Goal: Task Accomplishment & Management: Manage account settings

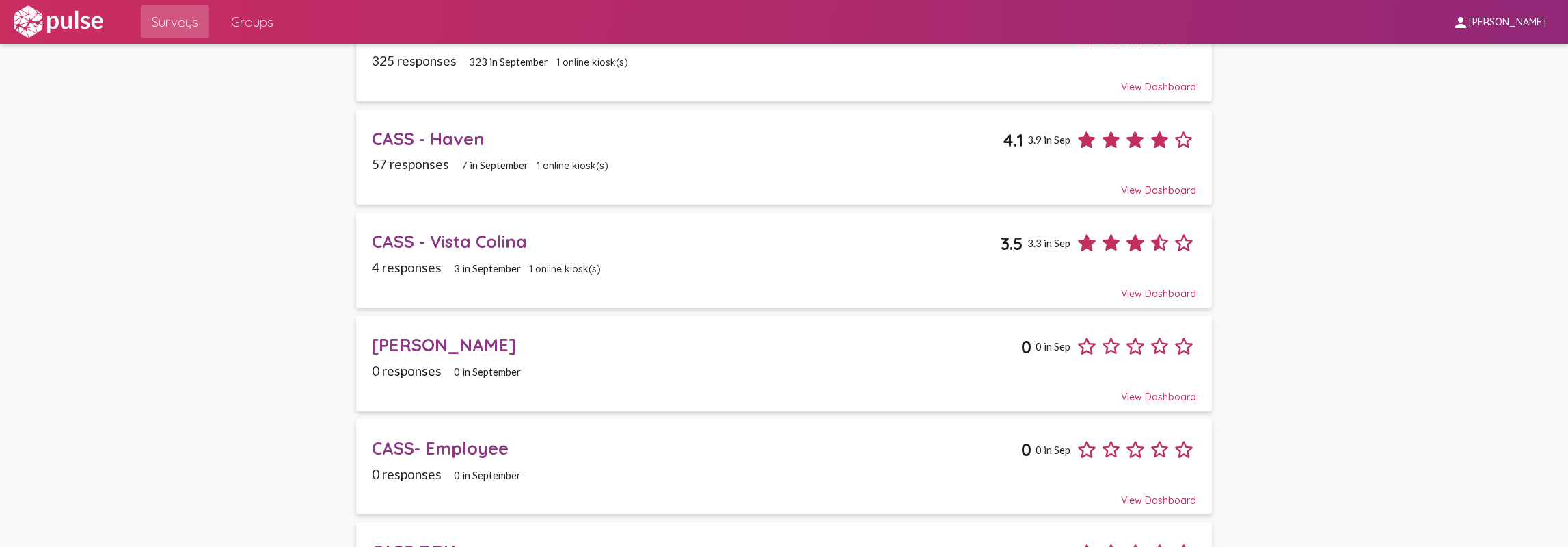
scroll to position [210, 0]
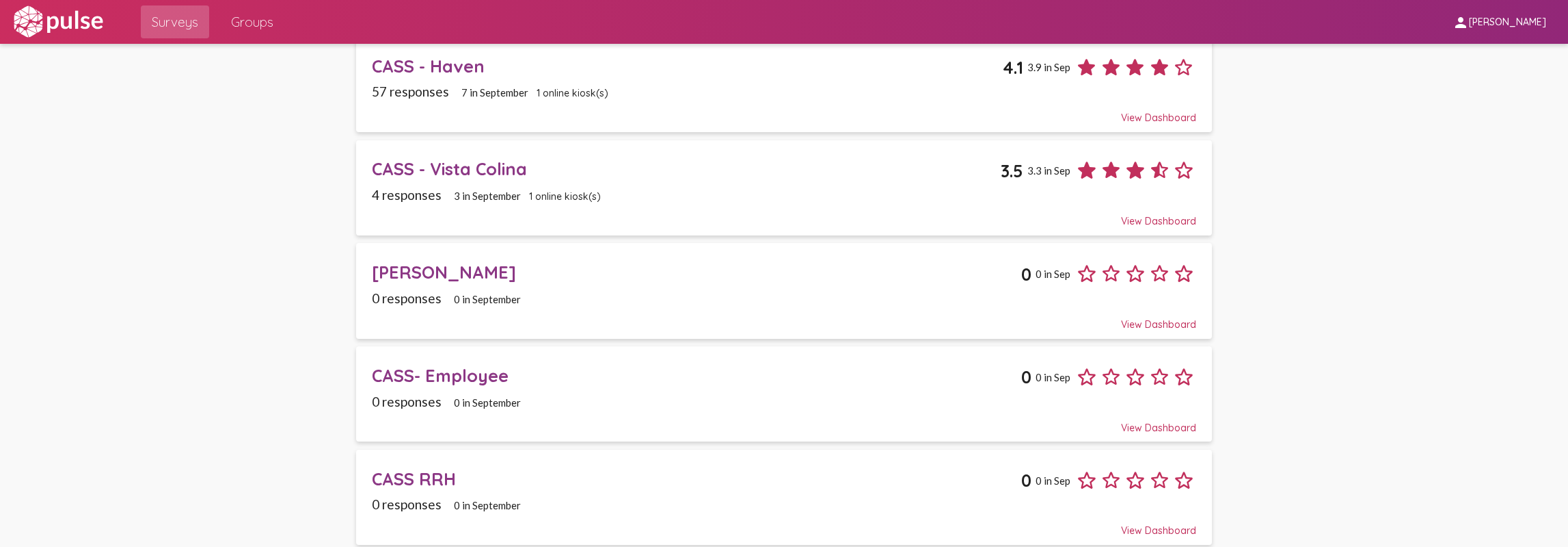
click at [496, 370] on div "CASS- Employee" at bounding box center [696, 375] width 649 height 21
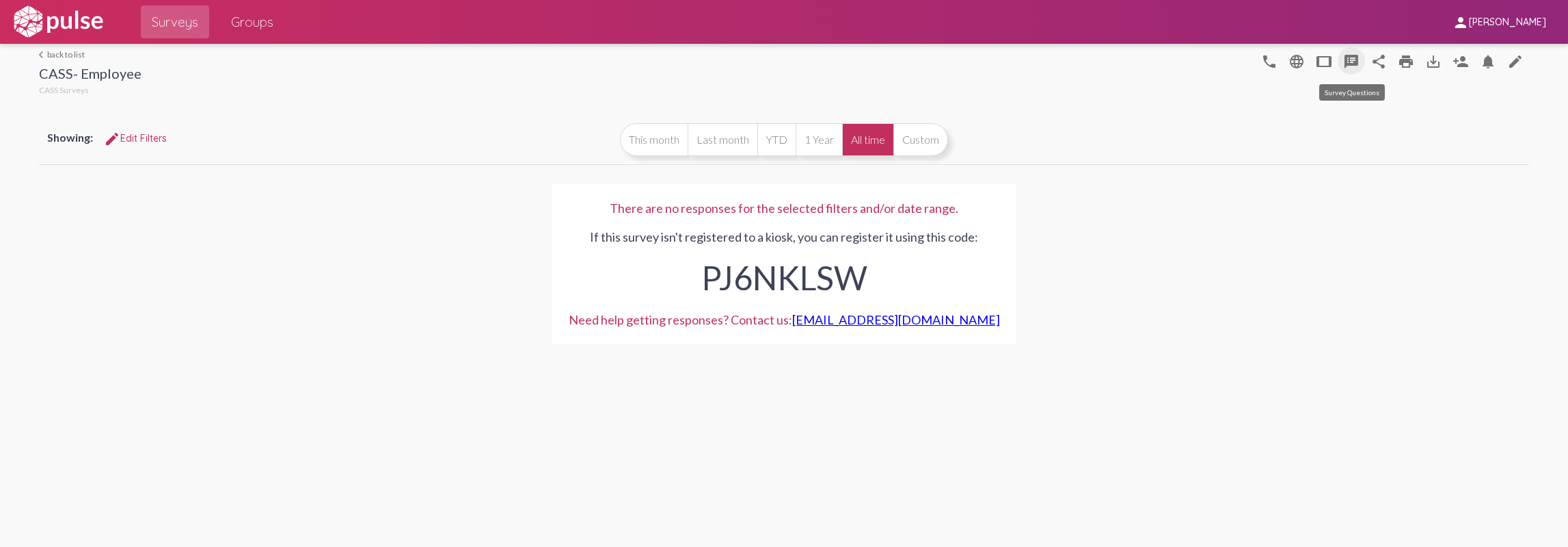
click at [1353, 63] on mat-icon "speaker_notes" at bounding box center [1352, 61] width 17 height 17
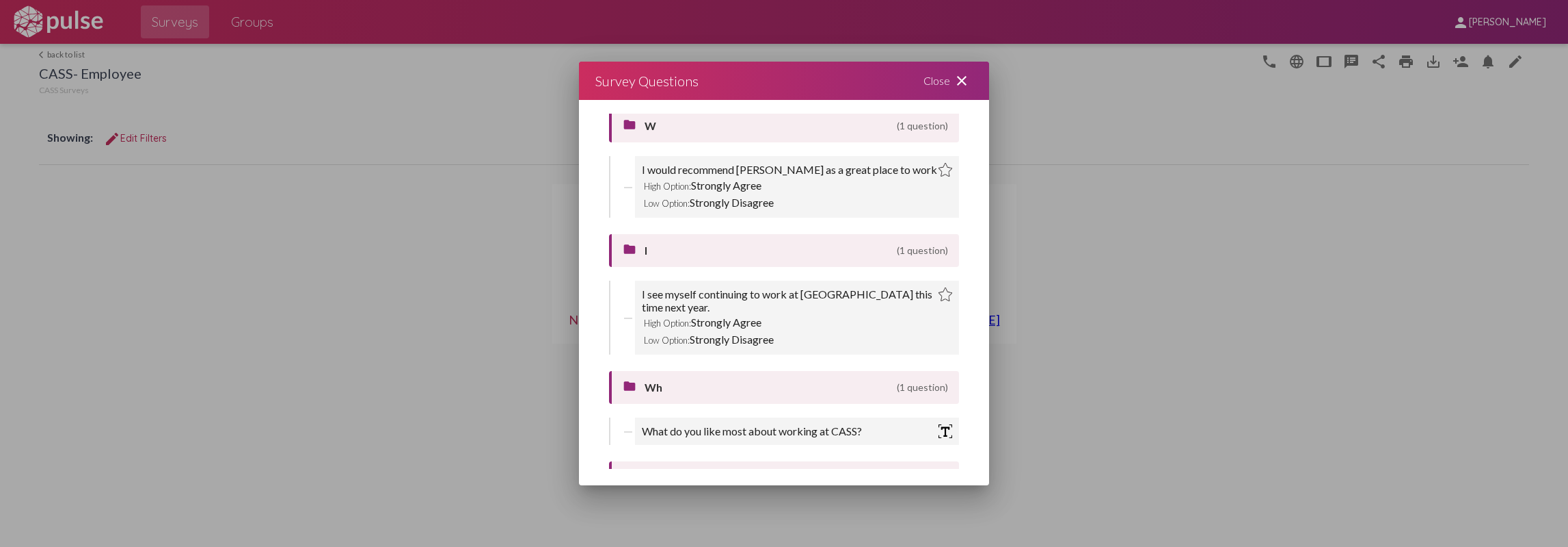
scroll to position [2613, 0]
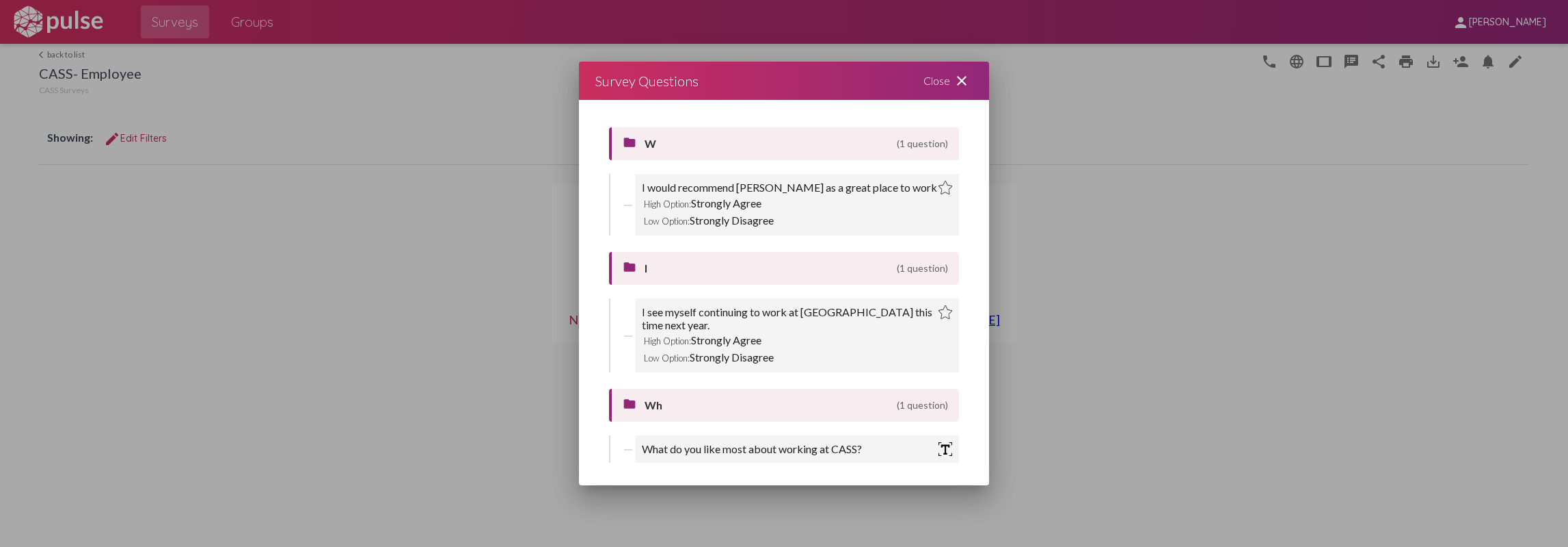
click at [963, 86] on mat-icon "close" at bounding box center [962, 81] width 17 height 17
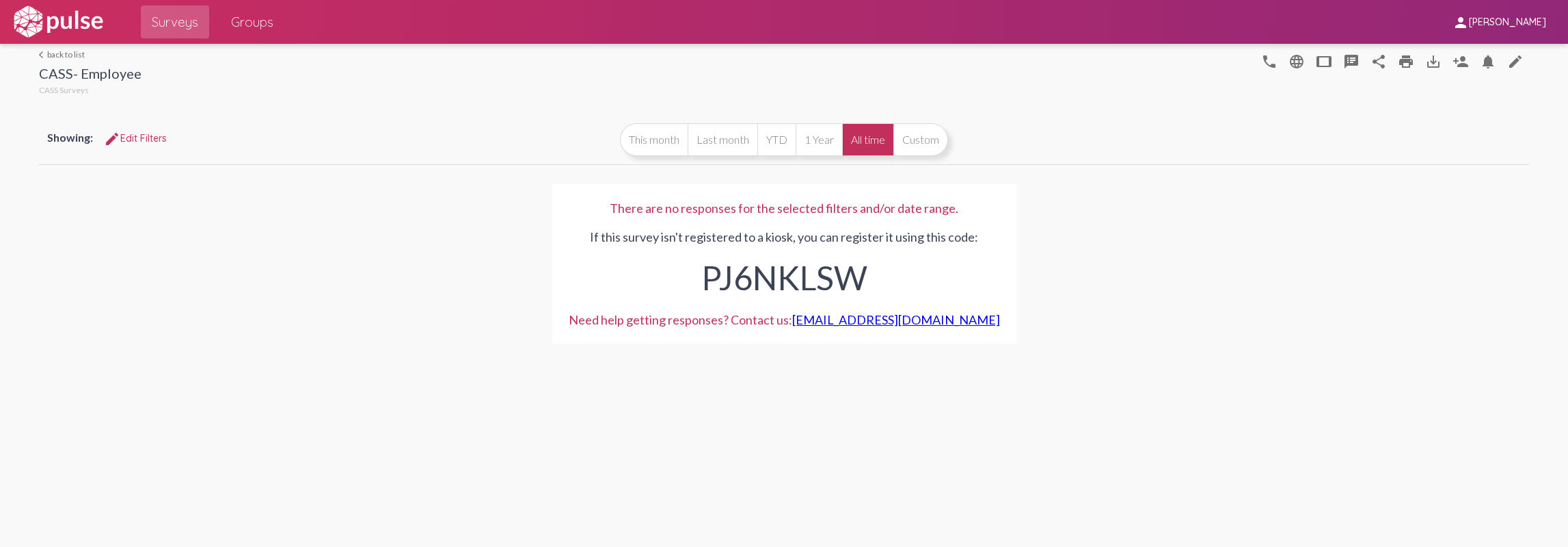
click at [58, 56] on link "arrow_back_ios back to list" at bounding box center [89, 54] width 102 height 11
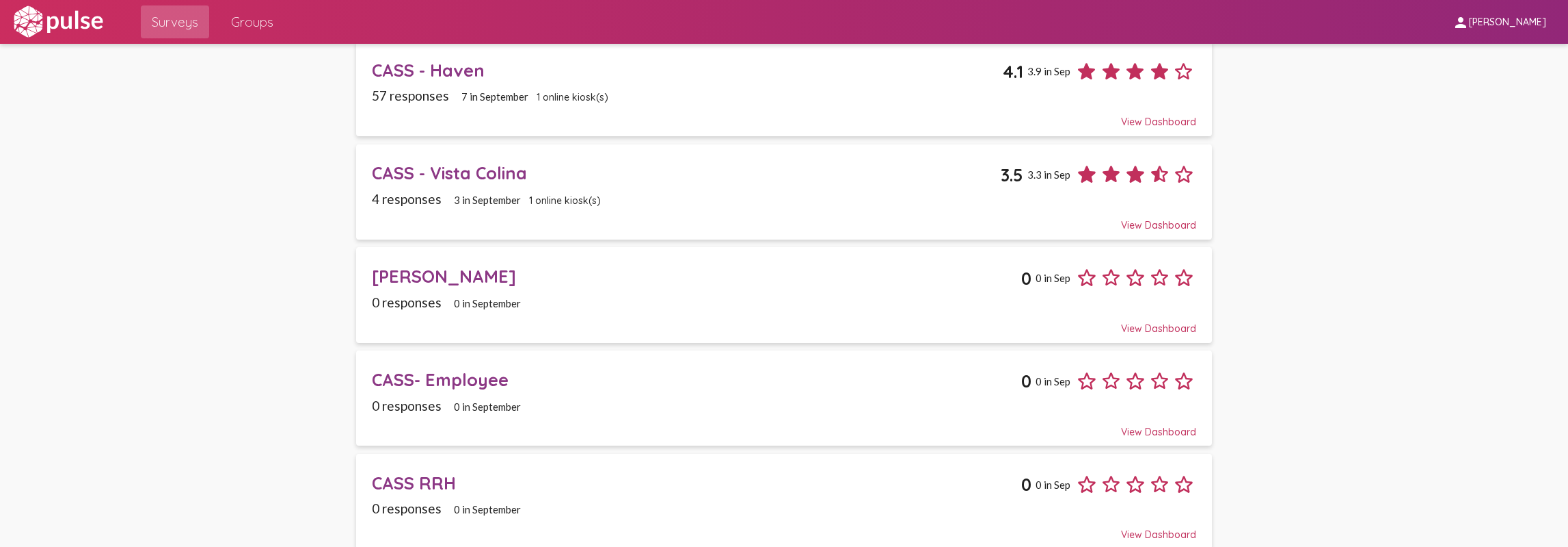
scroll to position [210, 0]
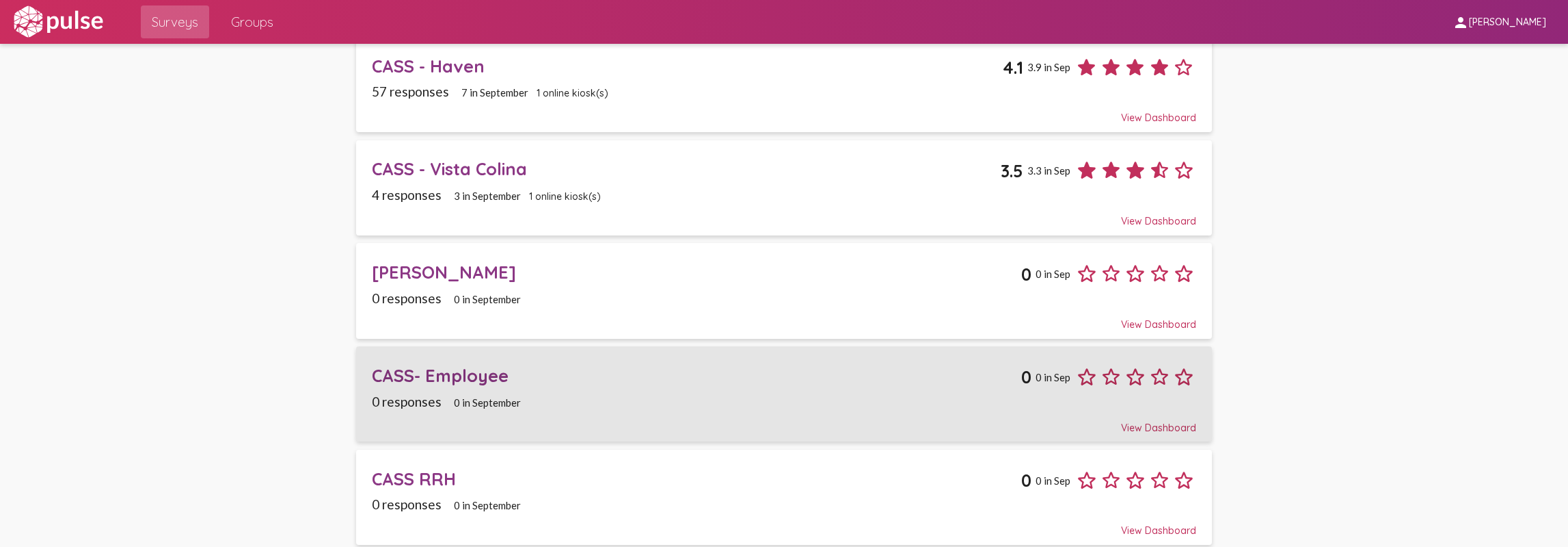
click at [399, 375] on div "CASS- Employee" at bounding box center [696, 375] width 649 height 21
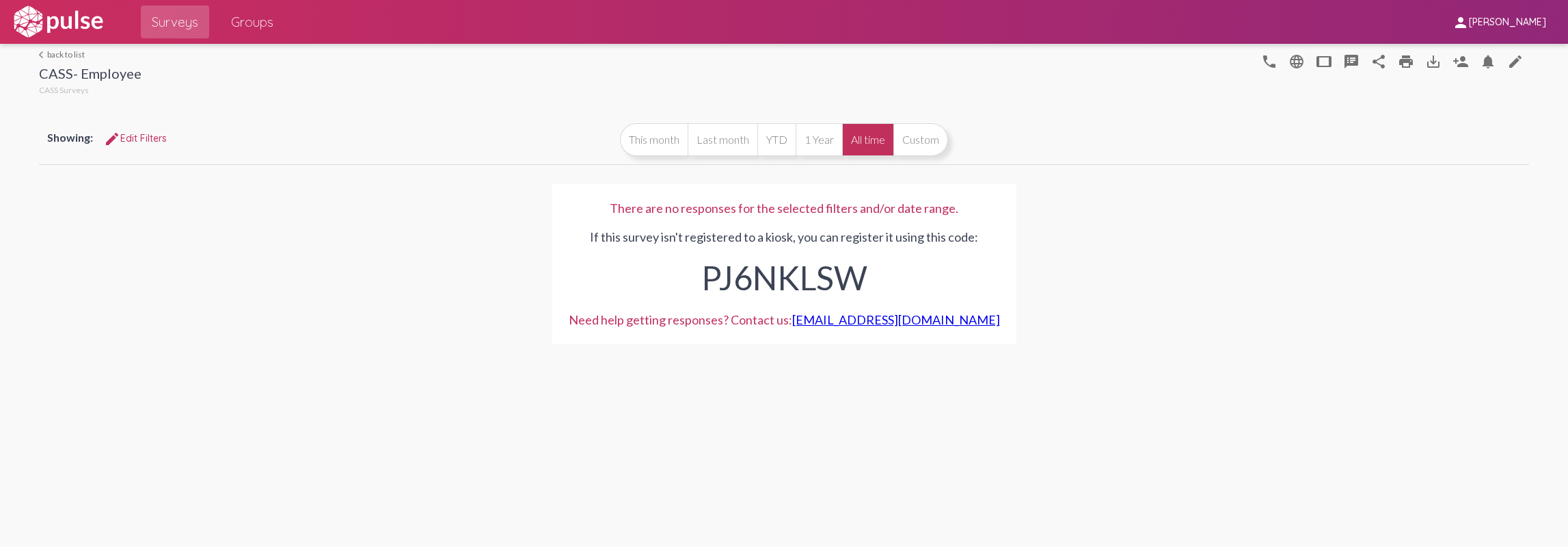
click at [59, 52] on link "arrow_back_ios back to list" at bounding box center [89, 54] width 102 height 11
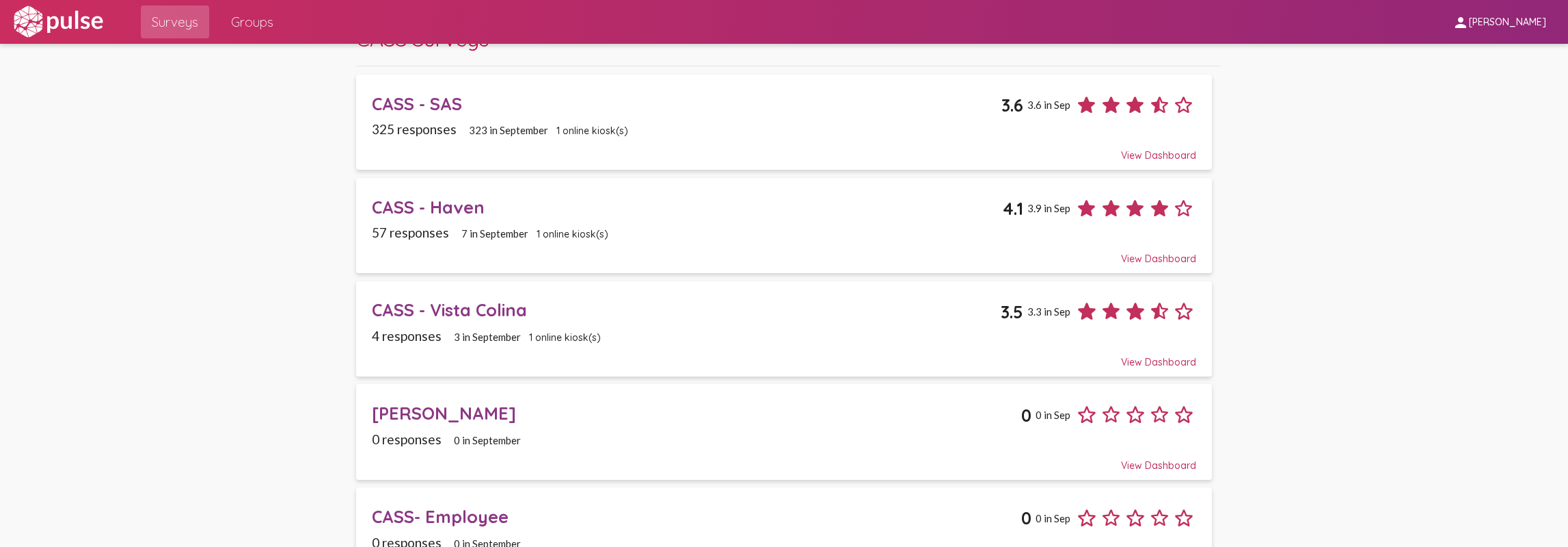
scroll to position [205, 0]
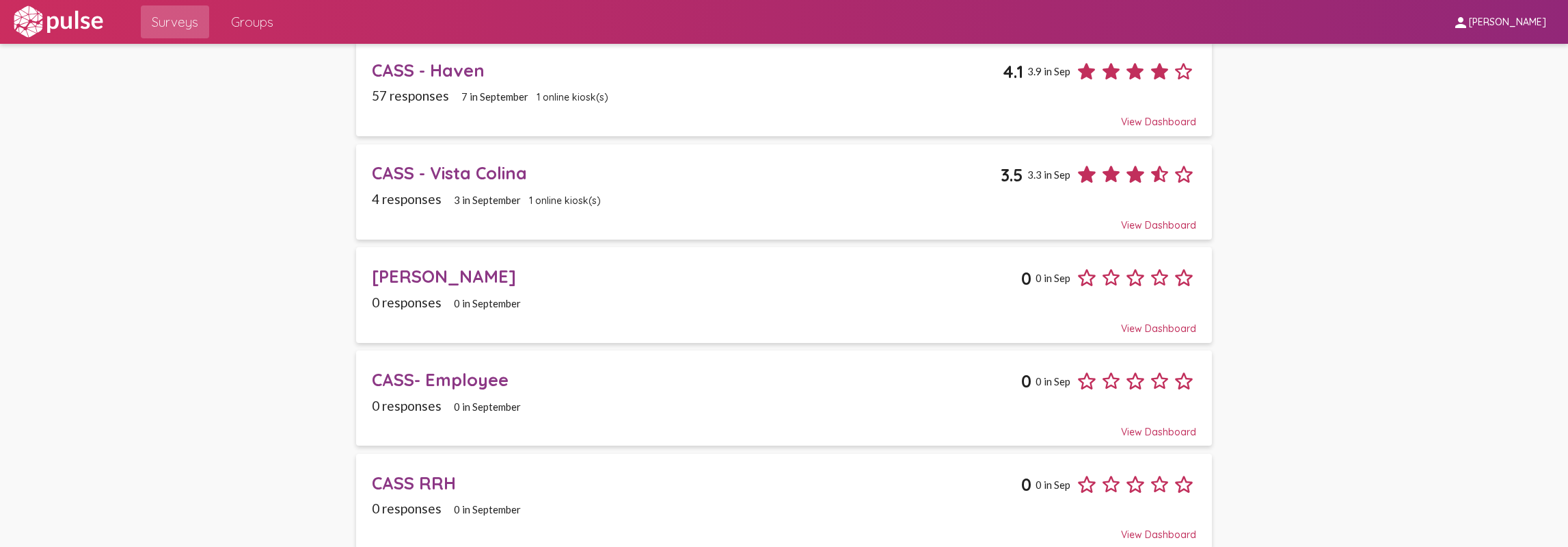
click at [410, 375] on div "CASS- Employee" at bounding box center [696, 380] width 649 height 21
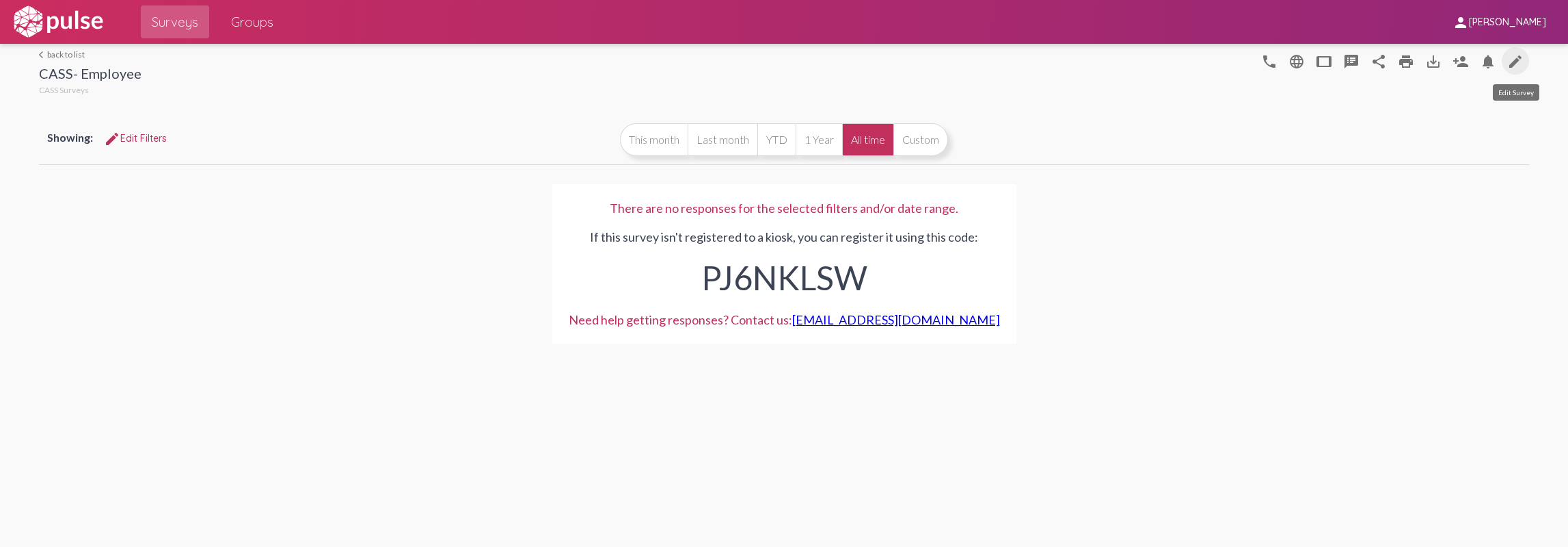
click at [1524, 63] on link "edit" at bounding box center [1515, 60] width 27 height 27
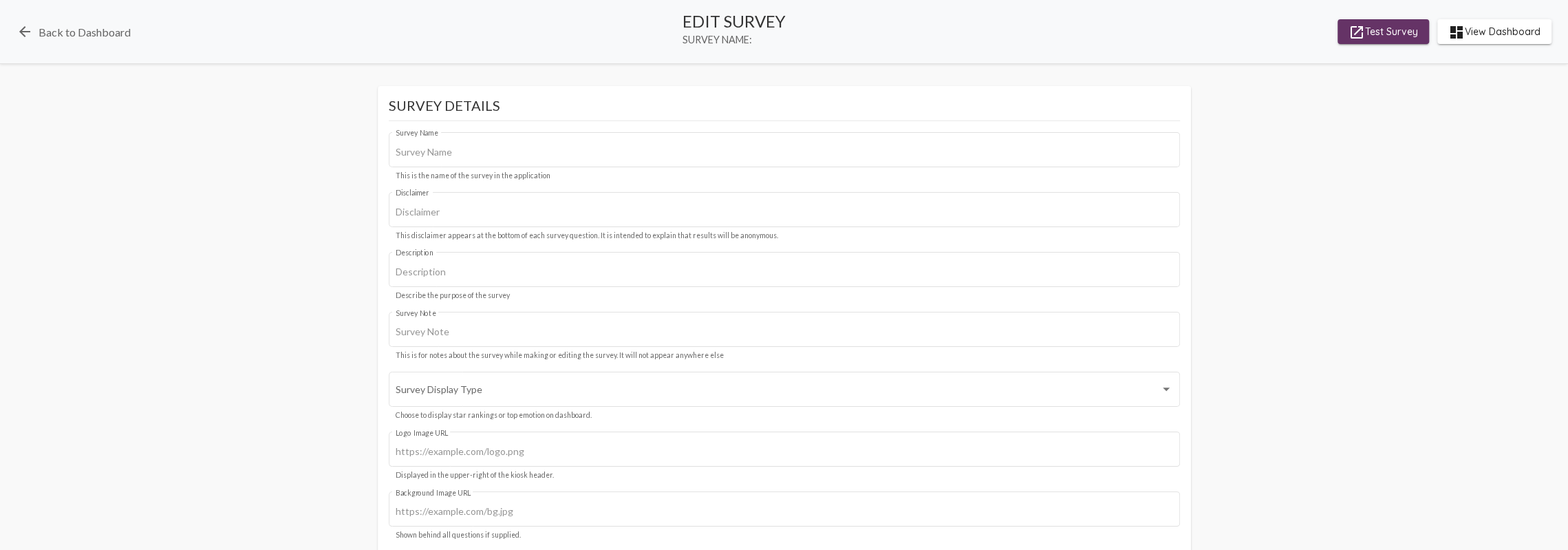
type input "CASS- Employee"
type input "We value your privacy, your identity will remain anonymous."
type input "[URL][DOMAIN_NAME]"
type input "#c12f5c"
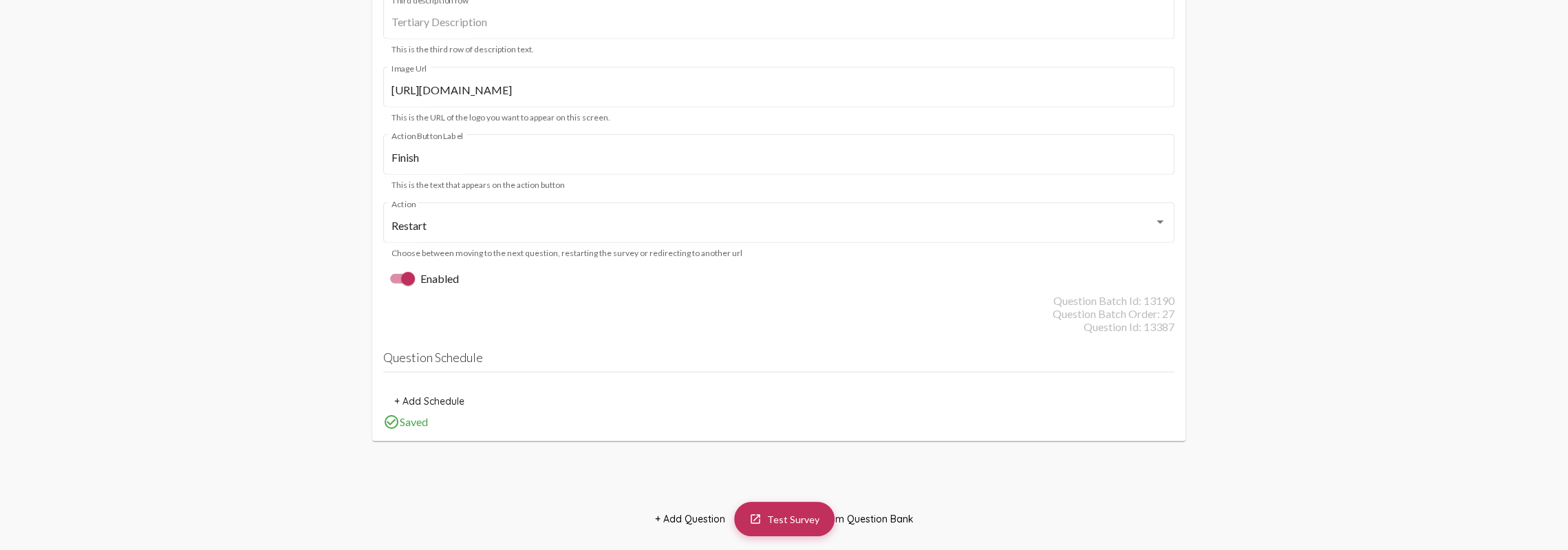
scroll to position [22649, 0]
